Goal: Navigation & Orientation: Find specific page/section

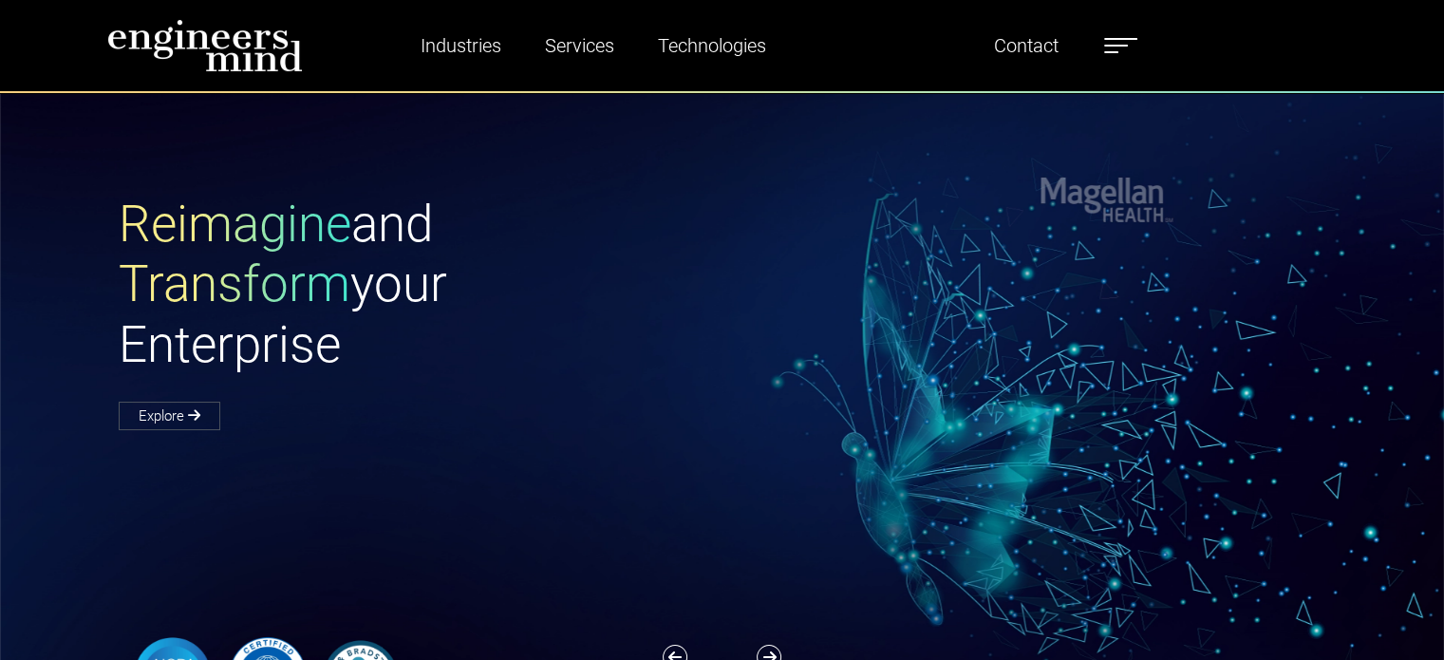
click at [1124, 56] on label at bounding box center [1120, 45] width 33 height 25
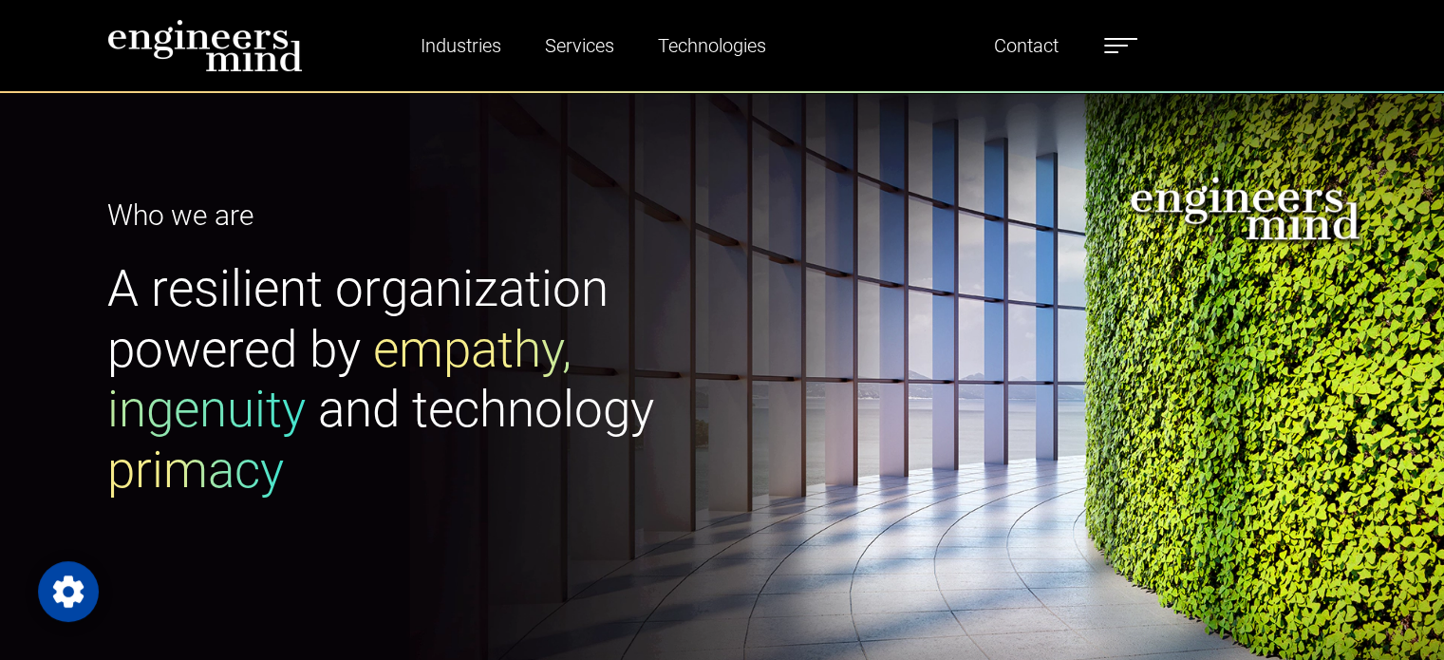
click at [1119, 60] on ul "Industries Financial Services Healthcare Manufacturing Services Digital Transfo…" at bounding box center [757, 46] width 779 height 44
click at [1128, 50] on label at bounding box center [1120, 45] width 33 height 25
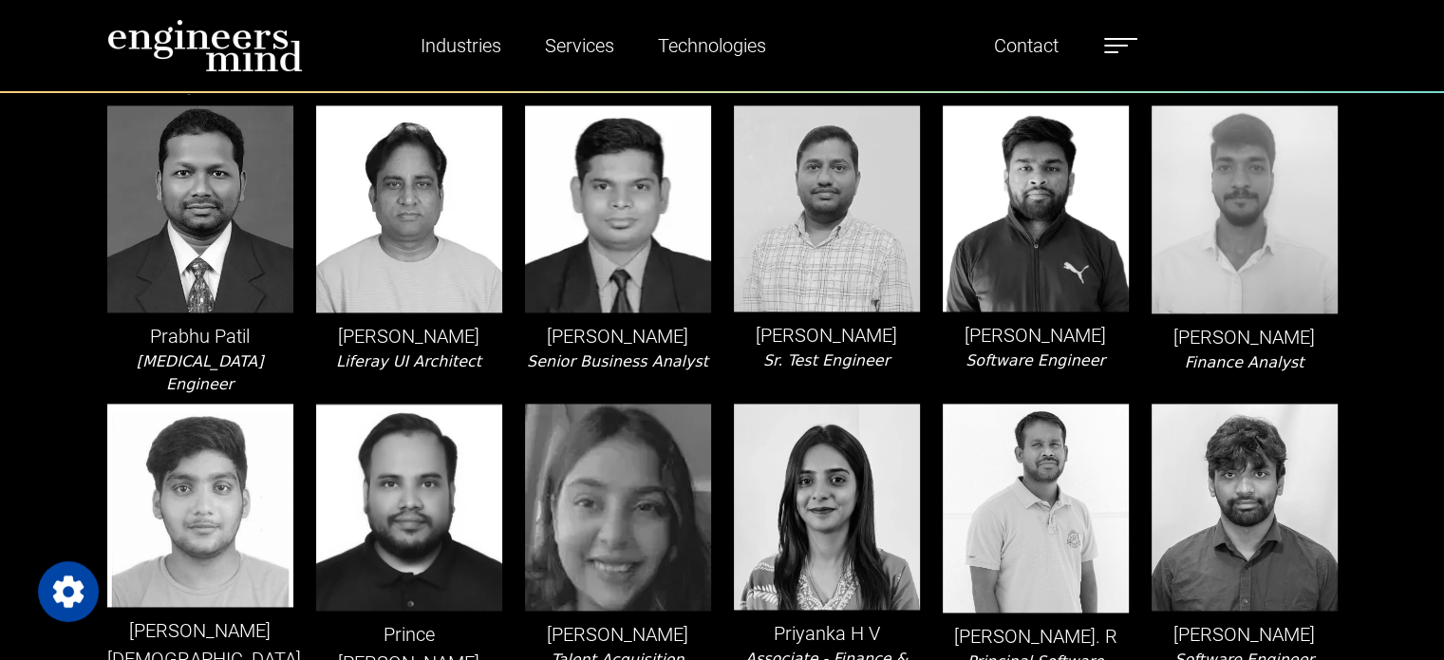
scroll to position [2848, 0]
